Goal: Find specific page/section: Find specific page/section

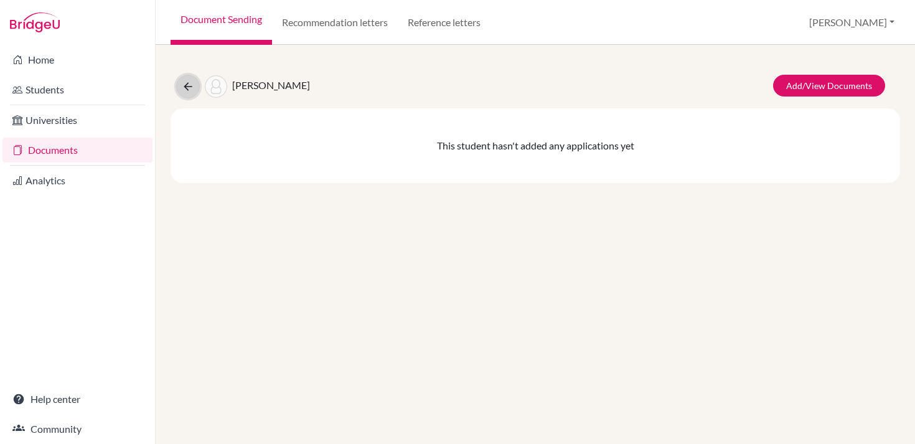
click at [194, 81] on icon at bounding box center [188, 86] width 12 height 12
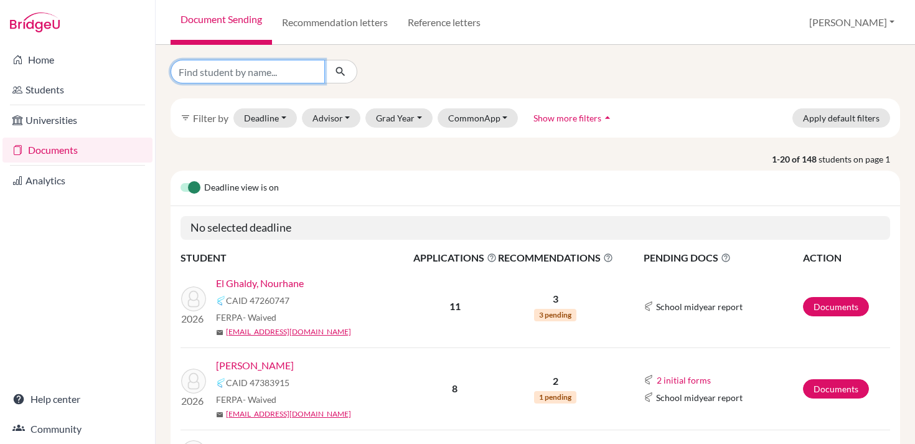
click at [221, 75] on input "Find student by name..." at bounding box center [248, 72] width 154 height 24
type input "chaouni"
click button "submit" at bounding box center [340, 72] width 33 height 24
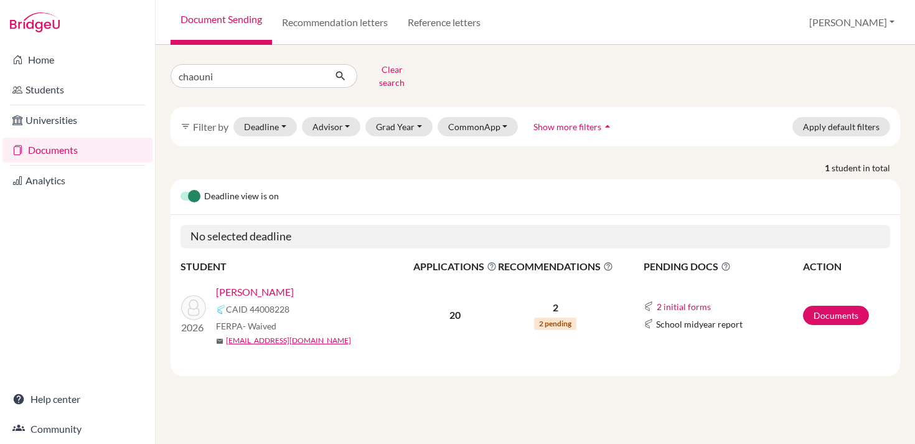
click at [379, 161] on p "1 student in total" at bounding box center [535, 167] width 748 height 13
